Goal: Transaction & Acquisition: Purchase product/service

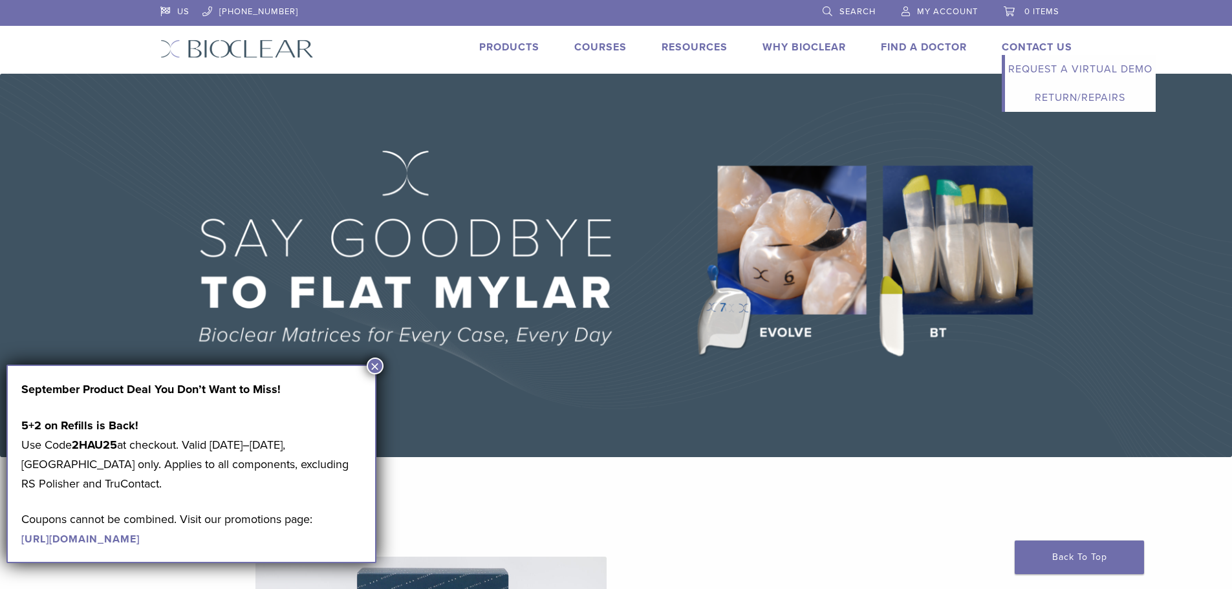
click at [1048, 59] on link "Request a Virtual Demo" at bounding box center [1080, 69] width 151 height 28
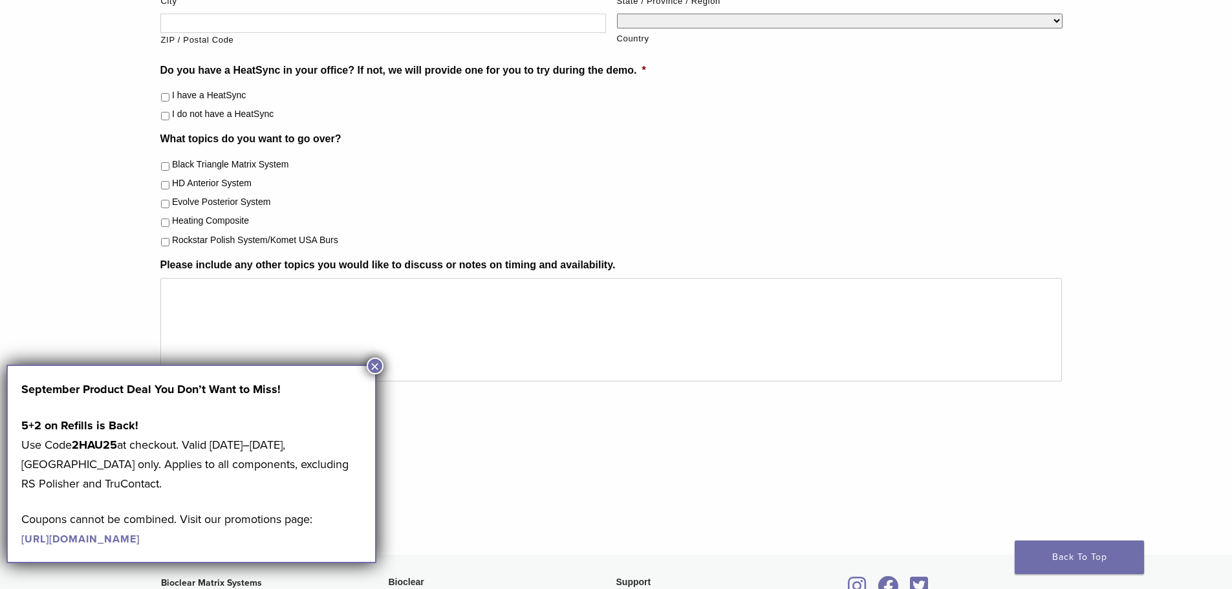
scroll to position [776, 0]
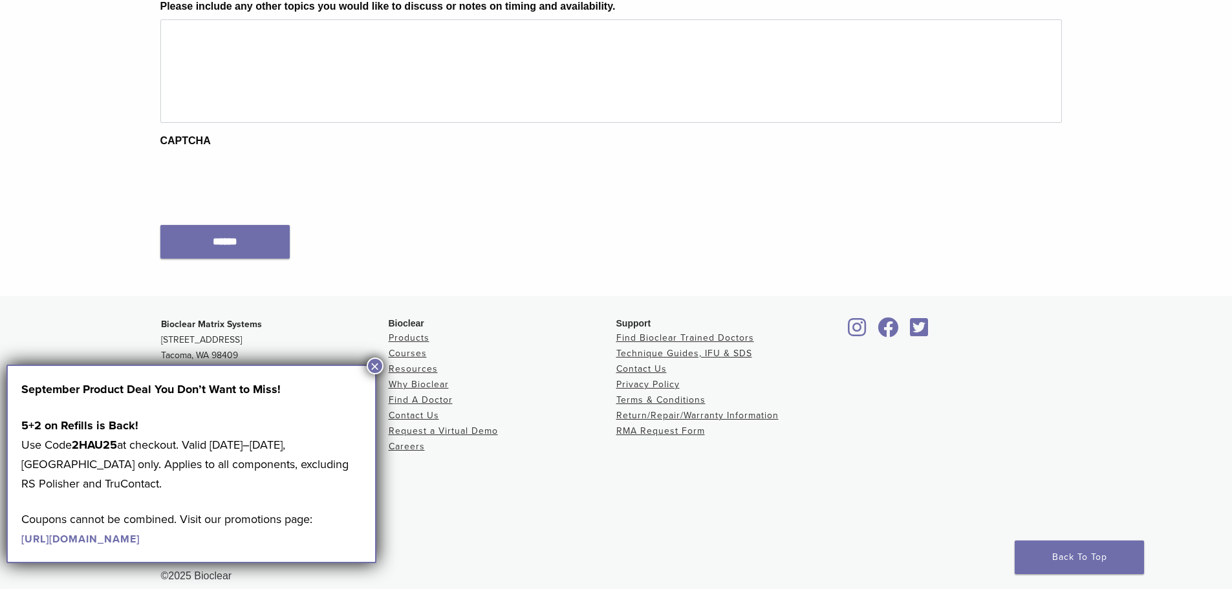
click at [378, 368] on button "×" at bounding box center [375, 366] width 17 height 17
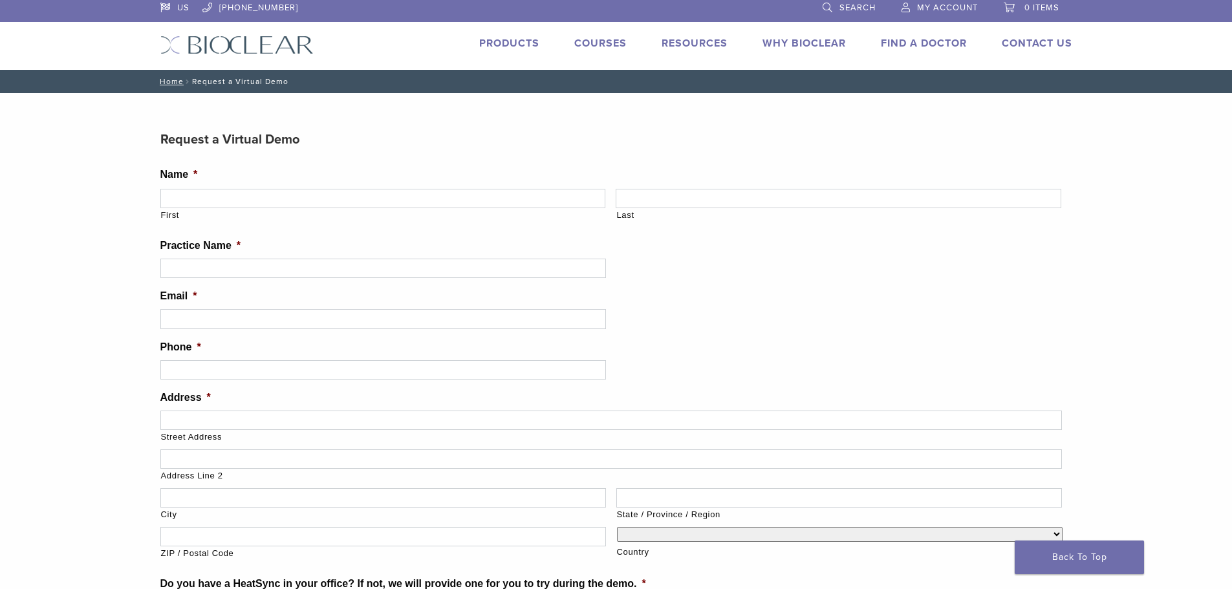
scroll to position [0, 0]
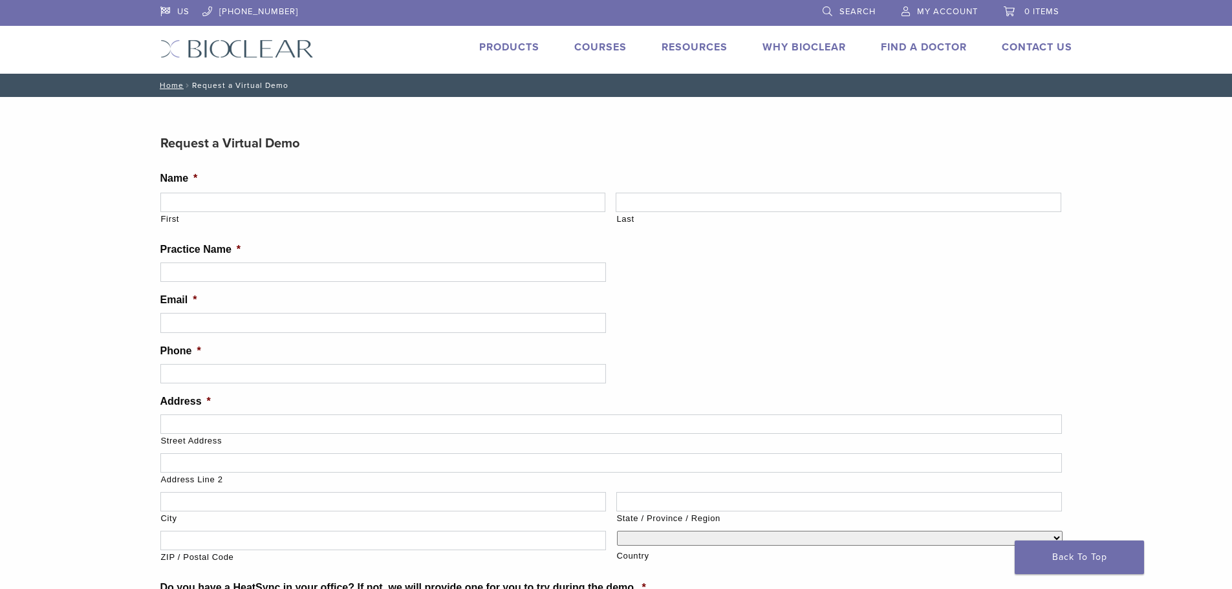
click at [503, 54] on li "Products" at bounding box center [509, 47] width 60 height 16
click at [502, 50] on link "Products" at bounding box center [509, 47] width 60 height 13
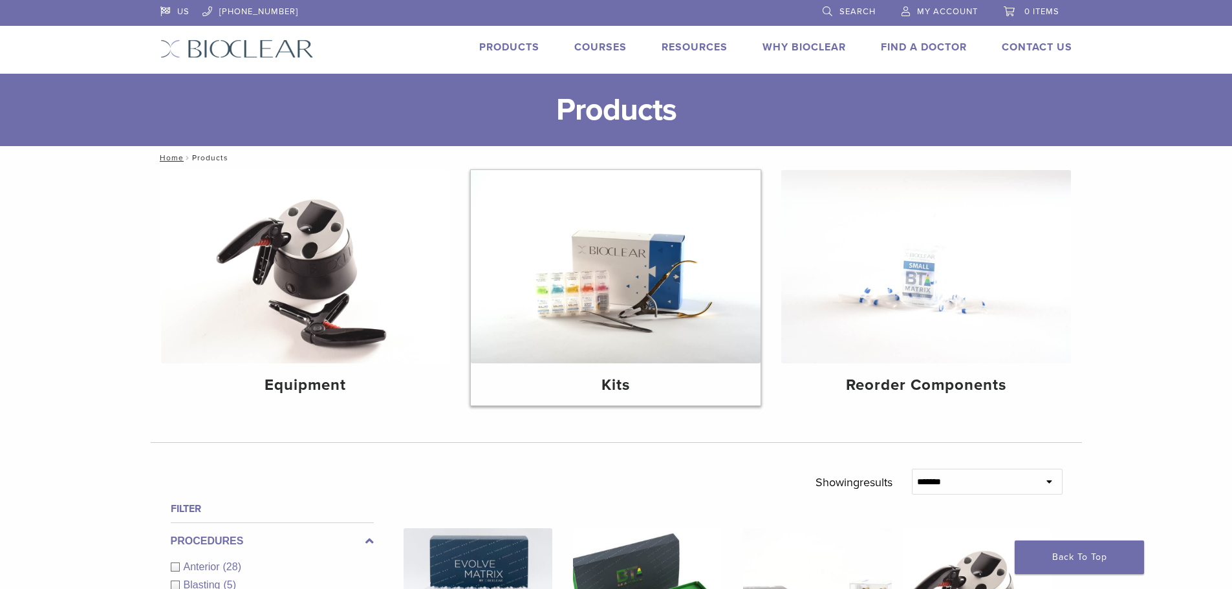
click at [608, 385] on h4 "Kits" at bounding box center [615, 385] width 269 height 23
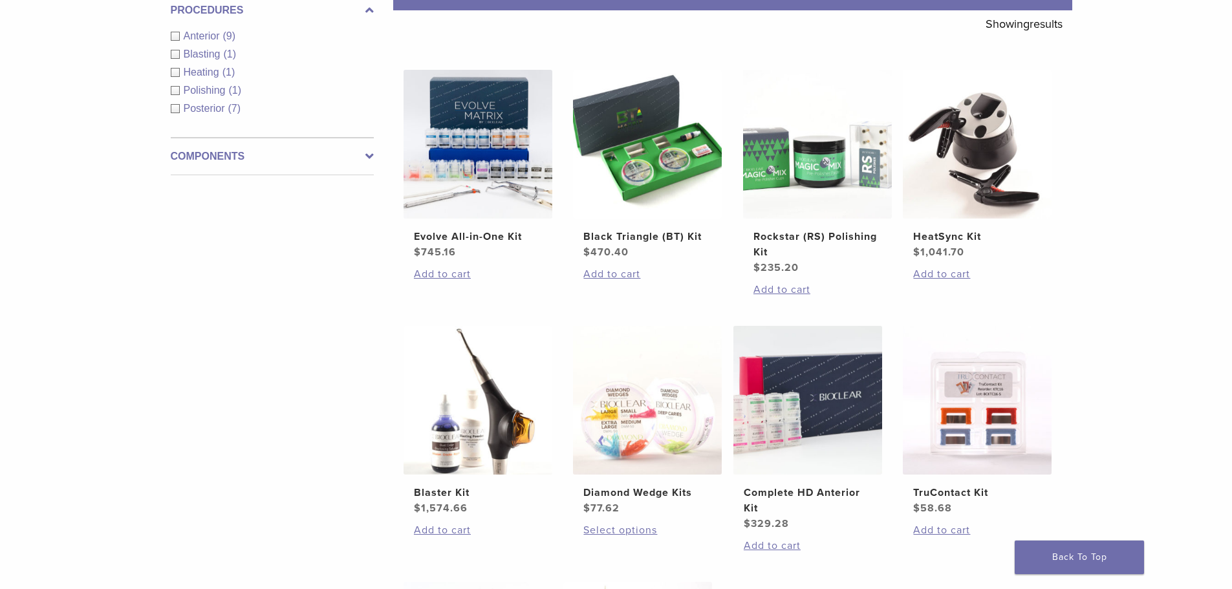
scroll to position [194, 0]
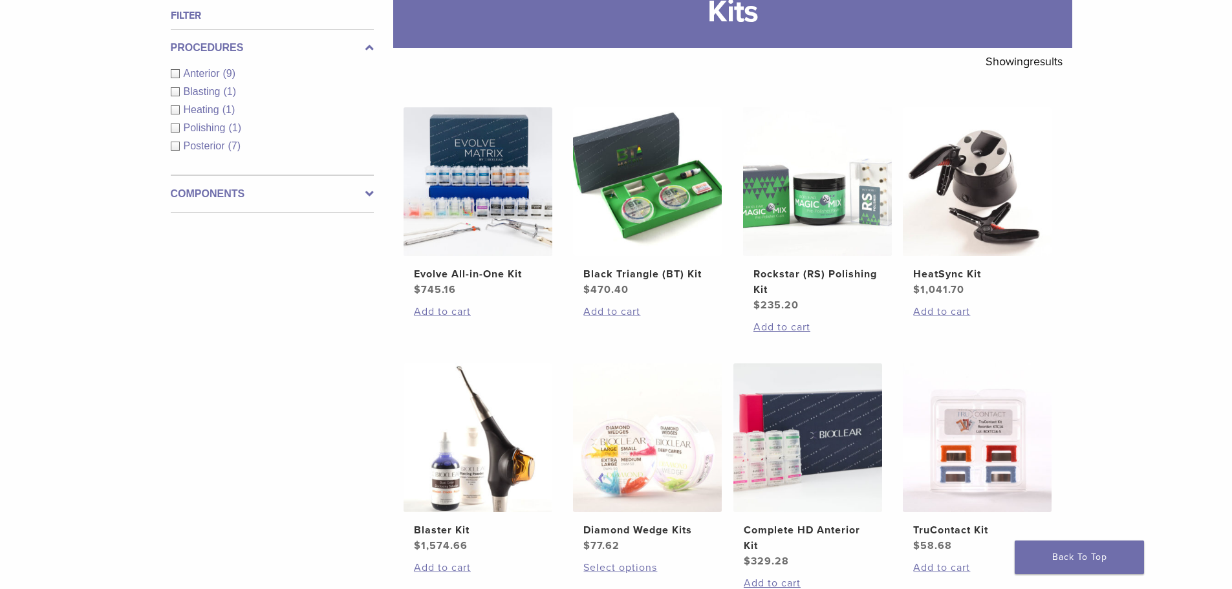
click at [367, 196] on icon at bounding box center [369, 194] width 8 height 16
